Goal: Task Accomplishment & Management: Complete application form

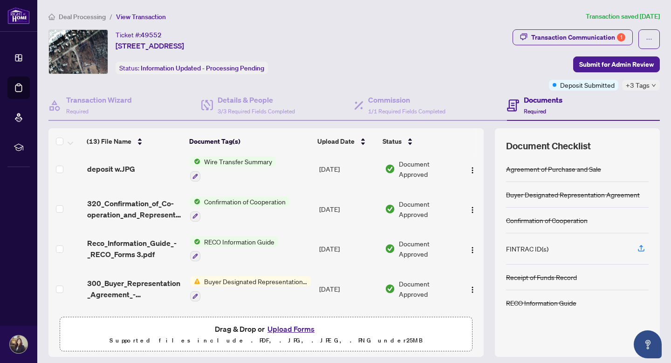
scroll to position [328, 0]
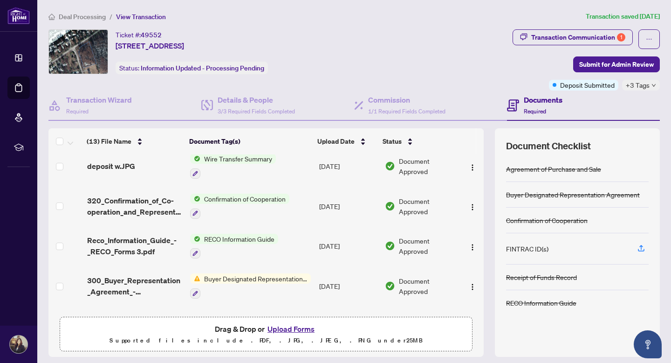
click at [230, 235] on span "RECO Information Guide" at bounding box center [239, 238] width 78 height 10
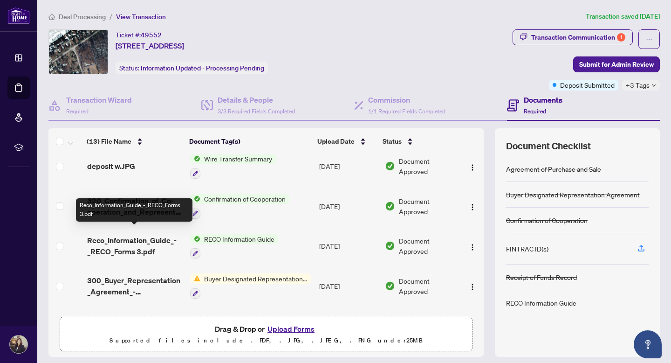
click at [157, 239] on span "Reco_Information_Guide_-_RECO_Forms 3.pdf" at bounding box center [135, 245] width 96 height 22
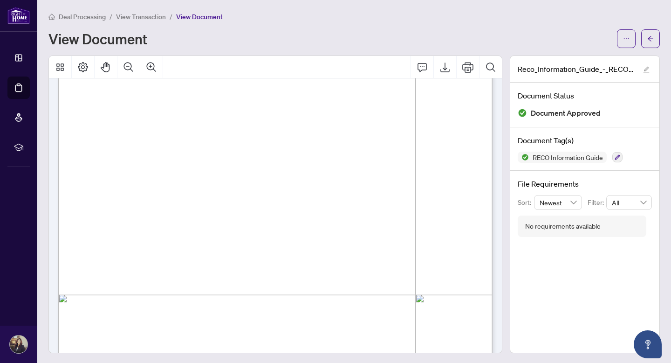
scroll to position [7039, 0]
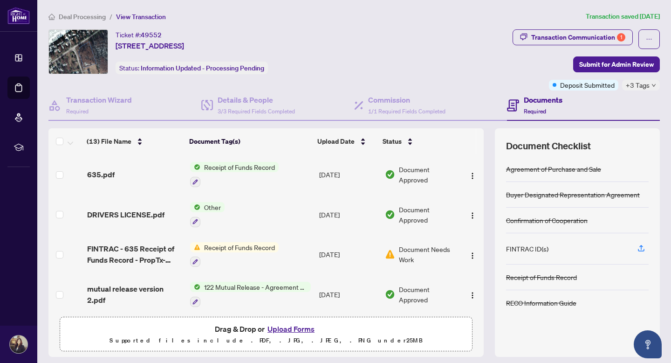
click at [304, 331] on button "Upload Forms" at bounding box center [291, 328] width 53 height 12
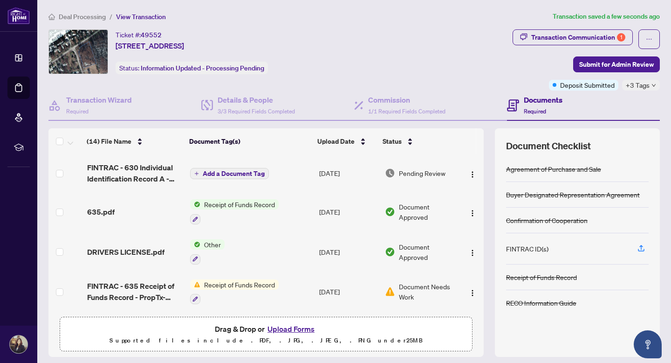
click at [197, 173] on icon "plus" at bounding box center [196, 173] width 5 height 5
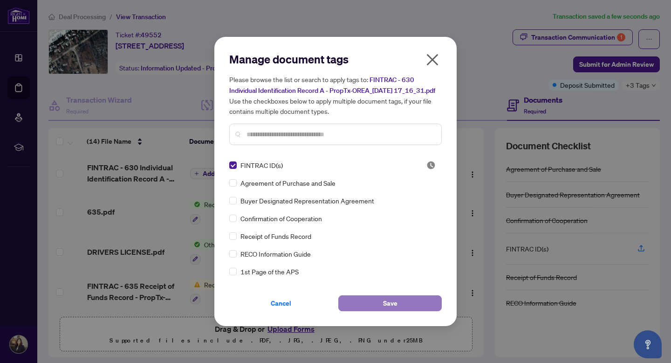
click at [390, 302] on span "Save" at bounding box center [390, 302] width 14 height 15
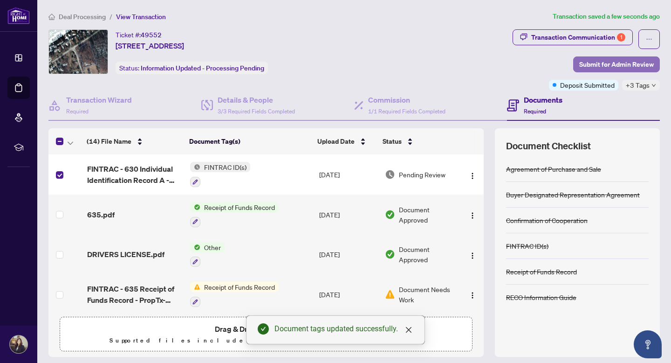
click at [596, 65] on span "Submit for Admin Review" at bounding box center [616, 64] width 75 height 15
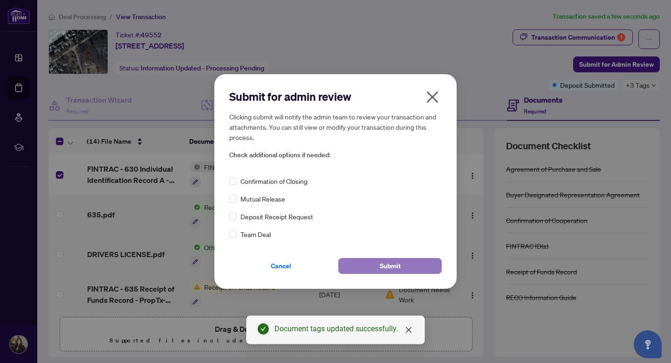
click at [373, 265] on button "Submit" at bounding box center [389, 266] width 103 height 16
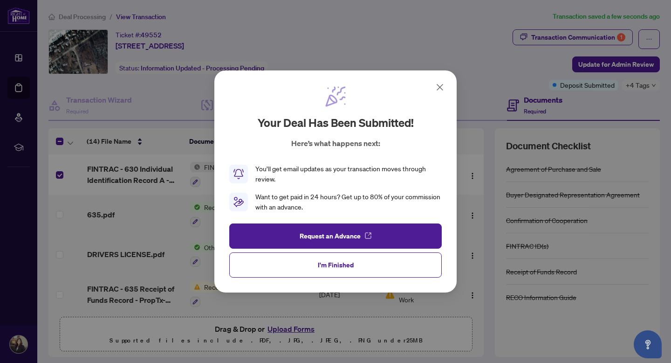
click at [443, 83] on icon at bounding box center [439, 87] width 11 height 11
